Goal: Obtain resource: Download file/media

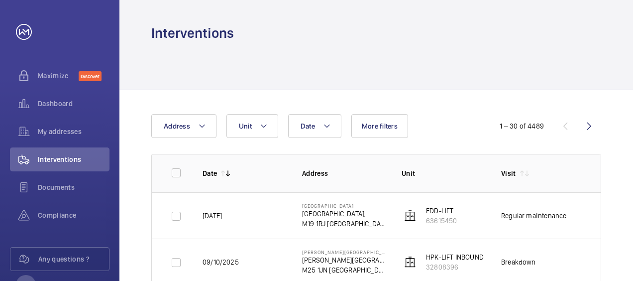
click at [596, 245] on td "1298223" at bounding box center [610, 261] width 50 height 46
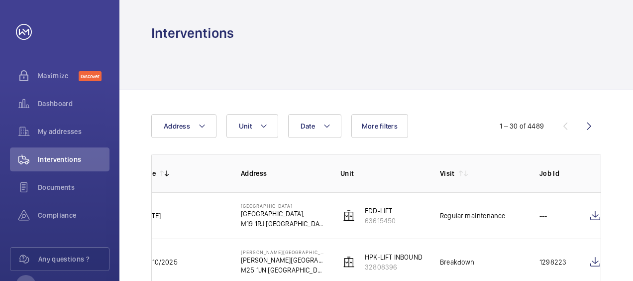
scroll to position [0, 69]
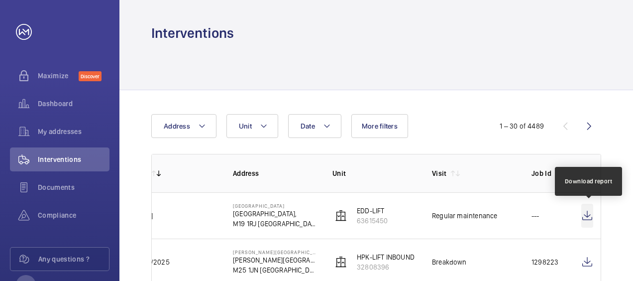
click at [585, 215] on wm-front-icon-button at bounding box center [587, 215] width 12 height 24
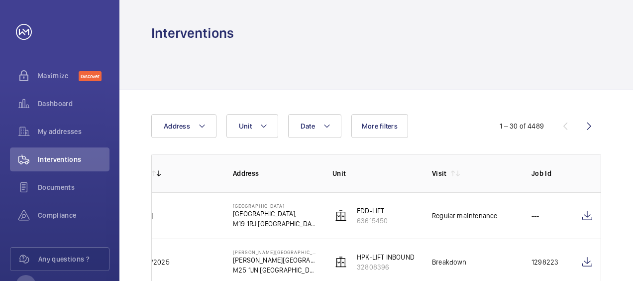
click at [206, 219] on td "[DATE]" at bounding box center [166, 215] width 99 height 46
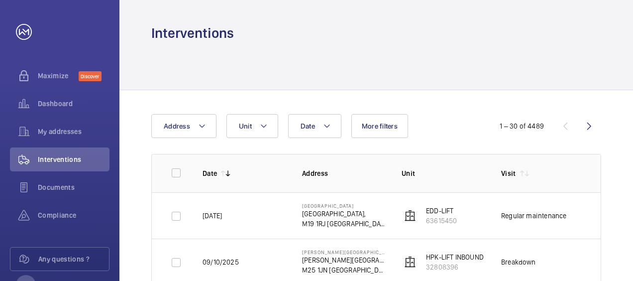
scroll to position [0, 0]
